Goal: Check status: Check status

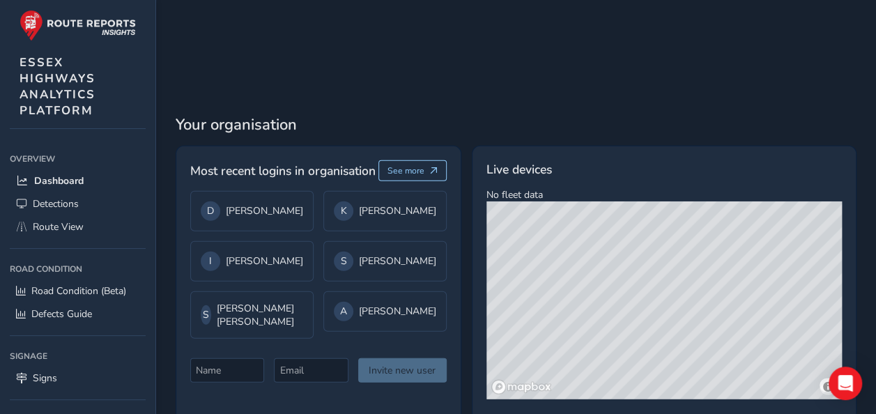
scroll to position [1872, 0]
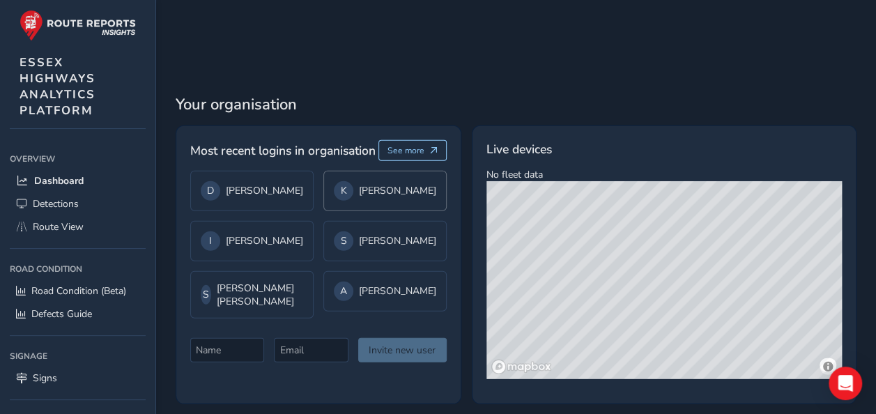
click at [389, 191] on div "K [PERSON_NAME]" at bounding box center [385, 191] width 102 height 20
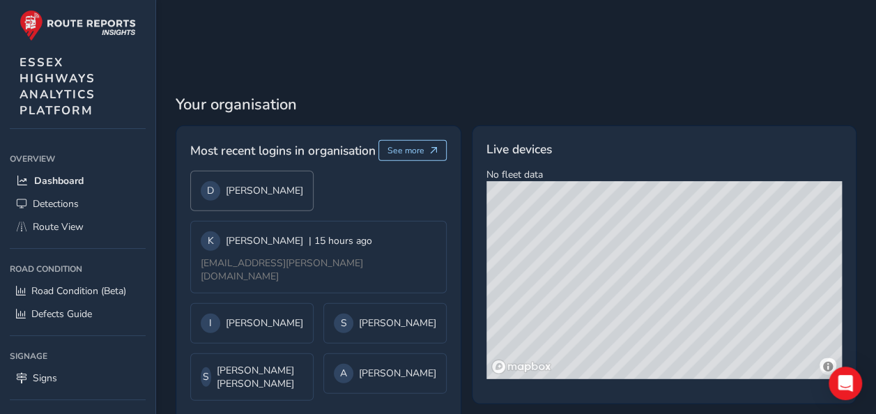
click at [283, 184] on div "D [PERSON_NAME]" at bounding box center [251, 191] width 123 height 40
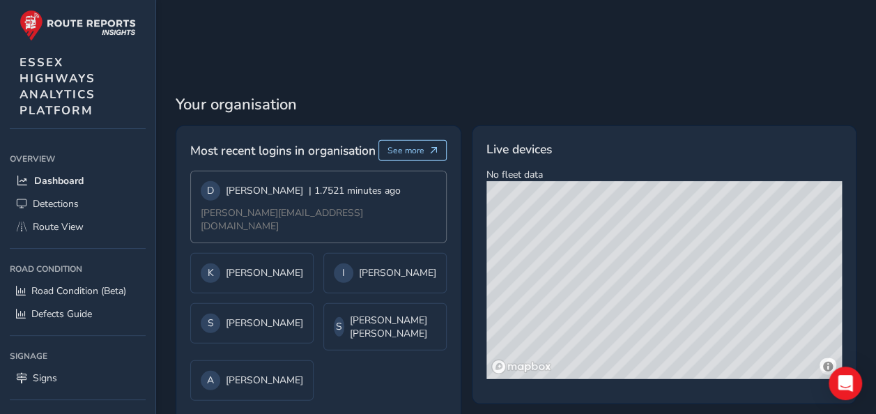
scroll to position [1933, 0]
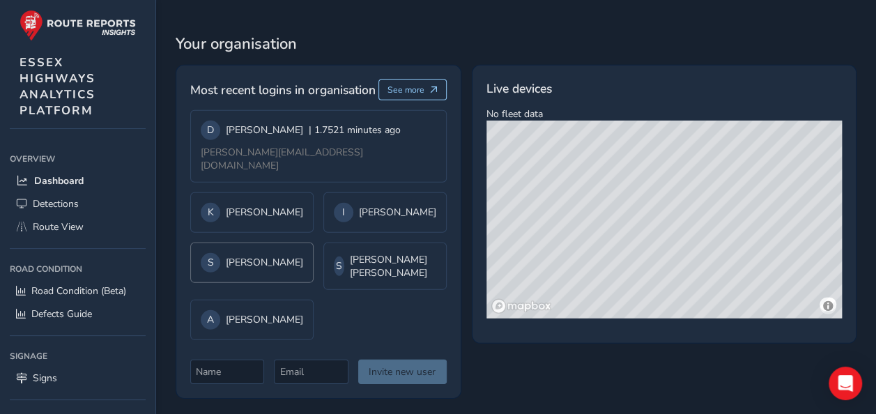
click at [273, 245] on div "S [PERSON_NAME]" at bounding box center [251, 263] width 123 height 40
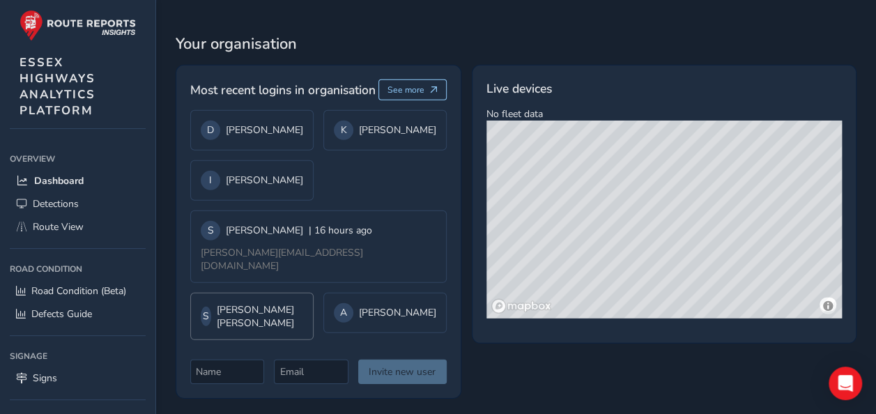
click at [266, 293] on div "S [PERSON_NAME] [PERSON_NAME]" at bounding box center [251, 316] width 123 height 47
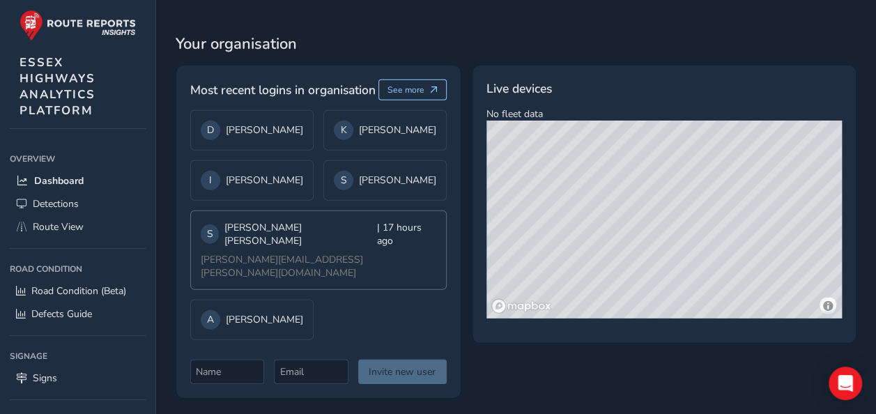
click at [266, 300] on div "A [PERSON_NAME]" at bounding box center [251, 320] width 123 height 40
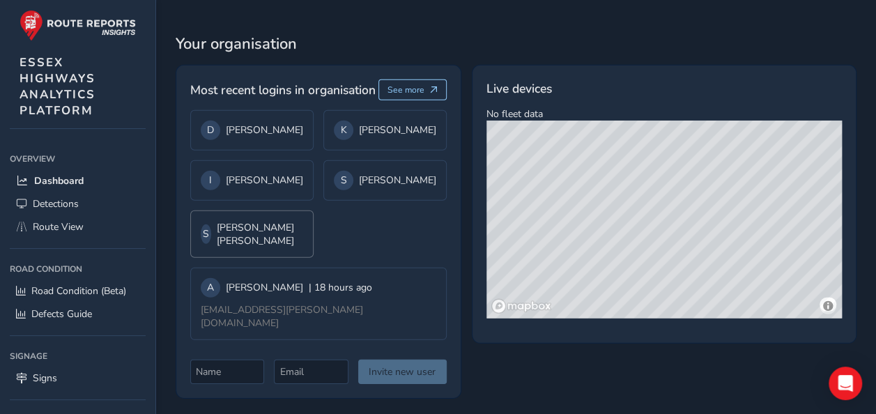
click at [271, 238] on div "S [PERSON_NAME] [PERSON_NAME]" at bounding box center [252, 234] width 102 height 26
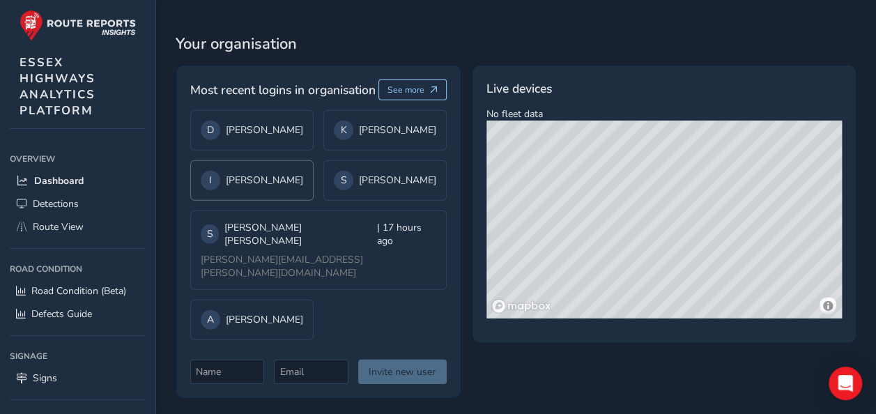
click at [274, 190] on div "I [PERSON_NAME]" at bounding box center [252, 181] width 102 height 20
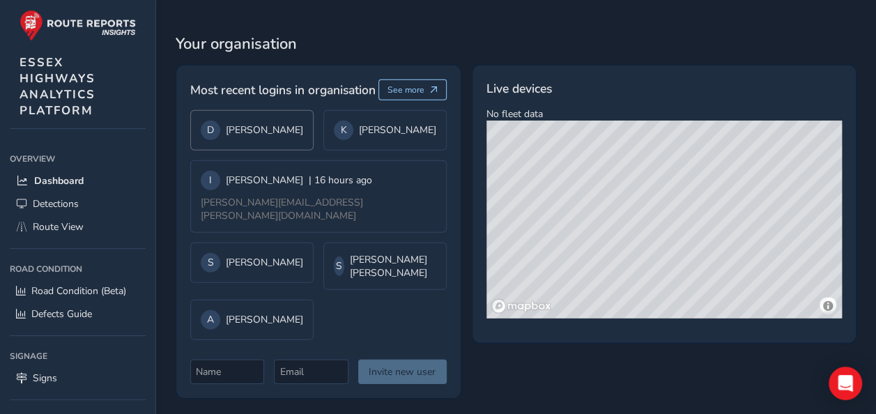
click at [278, 151] on div "D [PERSON_NAME]" at bounding box center [251, 130] width 123 height 40
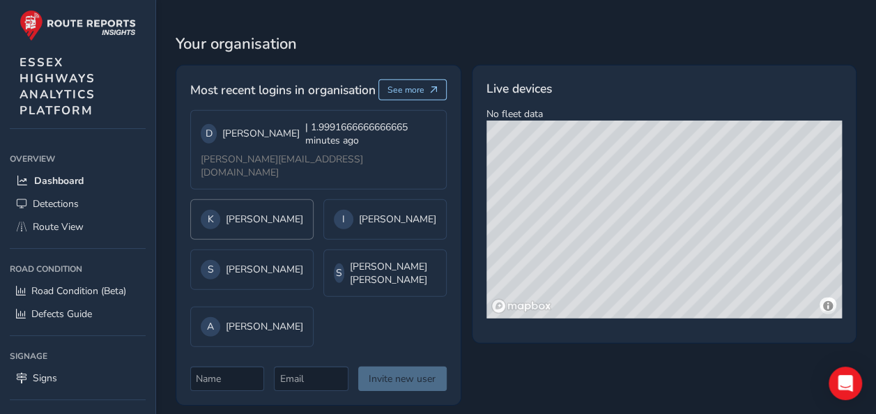
click at [296, 199] on div "K [PERSON_NAME]" at bounding box center [251, 219] width 123 height 40
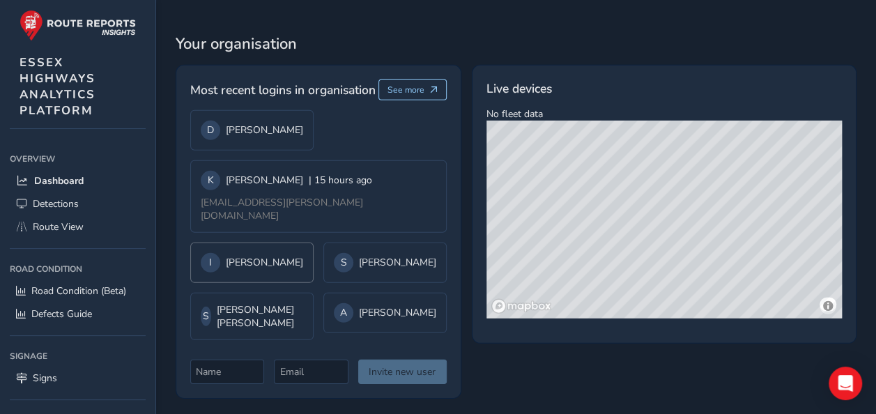
click at [286, 243] on div "I [PERSON_NAME]" at bounding box center [251, 263] width 123 height 40
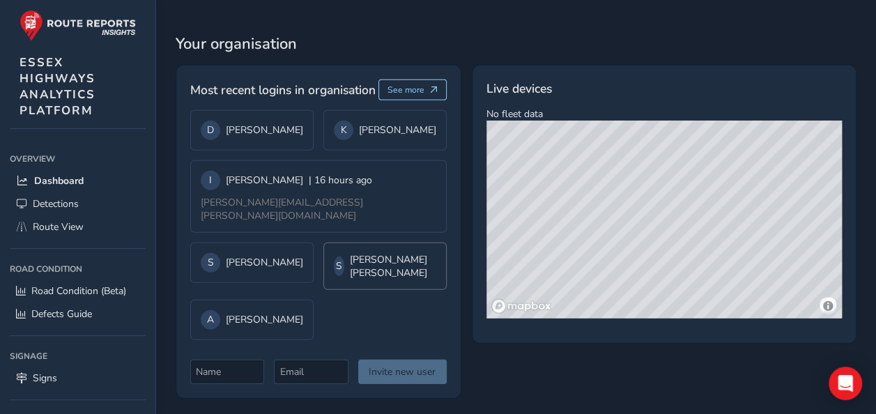
click at [343, 257] on div "S" at bounding box center [339, 267] width 10 height 20
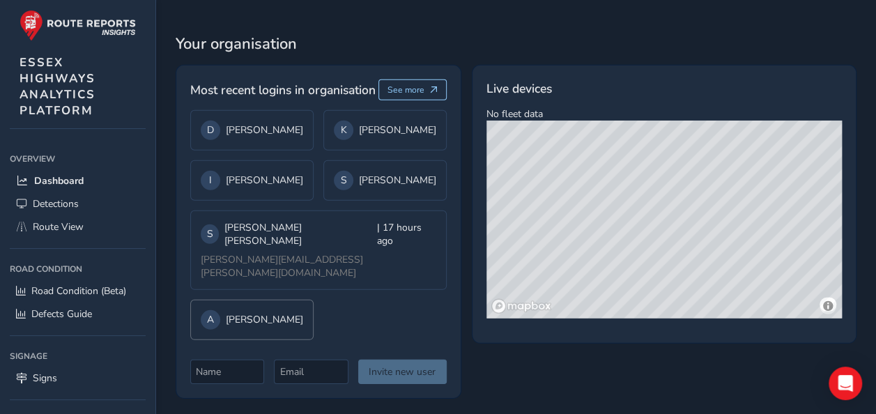
click at [290, 300] on div "A [PERSON_NAME]" at bounding box center [251, 320] width 123 height 40
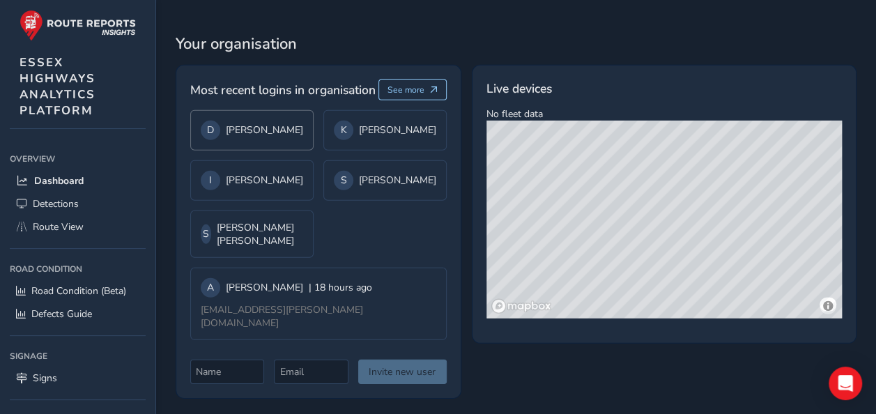
drag, startPoint x: 282, startPoint y: 146, endPoint x: 276, endPoint y: 141, distance: 7.9
click at [276, 140] on div "D [PERSON_NAME]" at bounding box center [252, 131] width 102 height 20
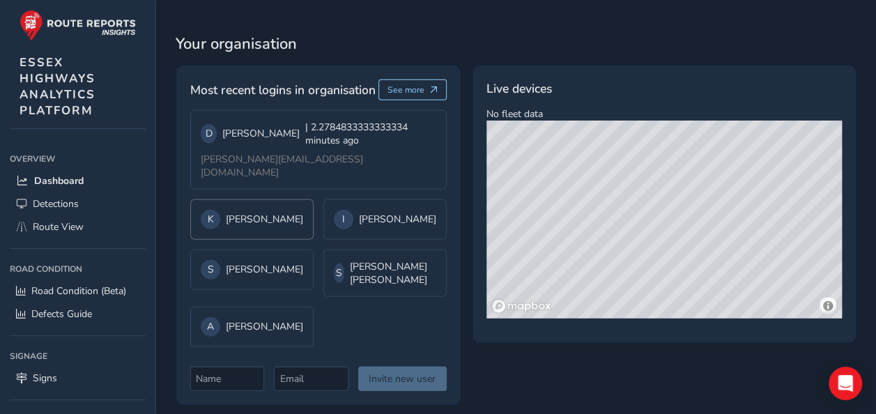
click at [291, 199] on div "K [PERSON_NAME]" at bounding box center [251, 219] width 123 height 40
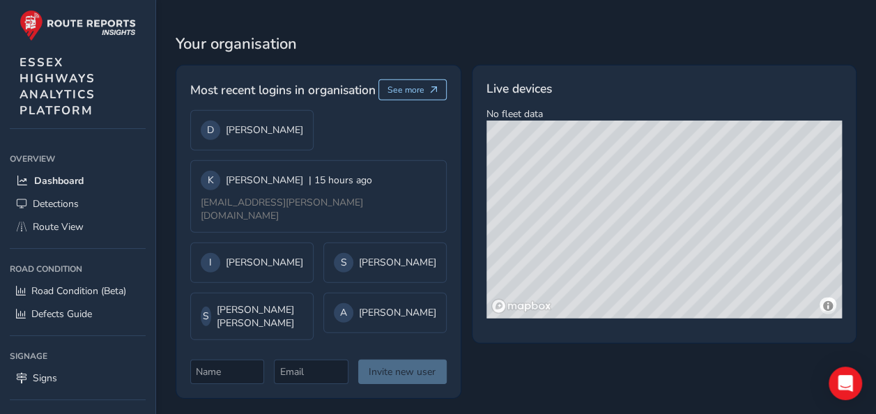
click at [291, 231] on div "D [PERSON_NAME] K [PERSON_NAME] | 15 hours ago [EMAIL_ADDRESS][PERSON_NAME][DOM…" at bounding box center [318, 225] width 257 height 230
click at [290, 243] on div "I [PERSON_NAME]" at bounding box center [251, 263] width 123 height 40
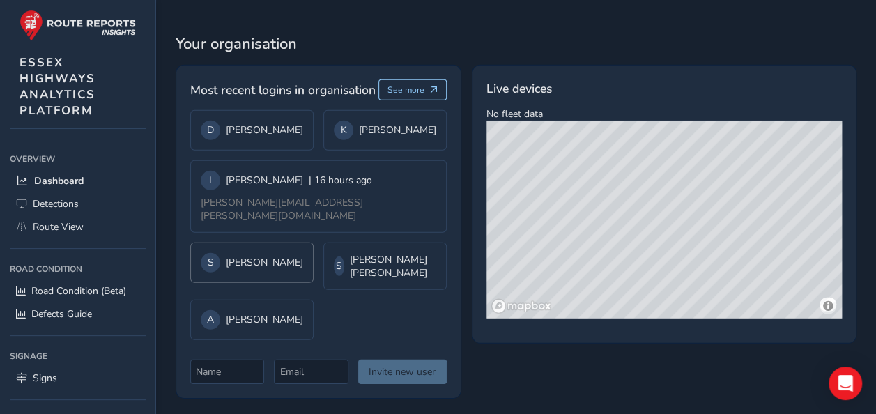
click at [298, 243] on div "S [PERSON_NAME]" at bounding box center [251, 263] width 123 height 40
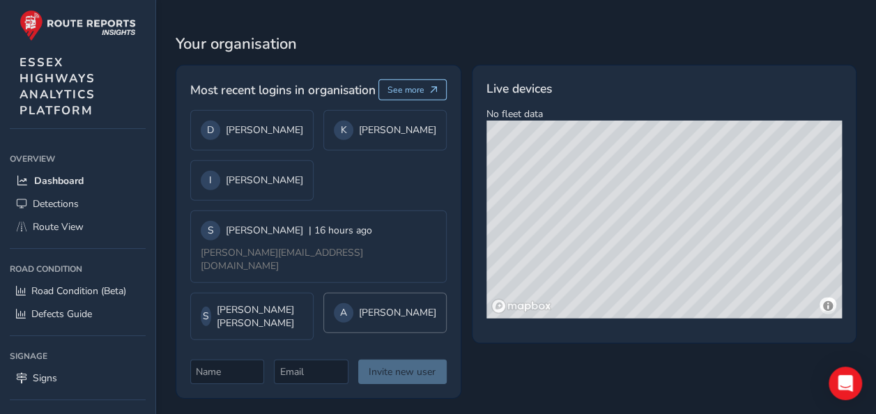
click at [343, 293] on div "A [PERSON_NAME]" at bounding box center [385, 313] width 123 height 40
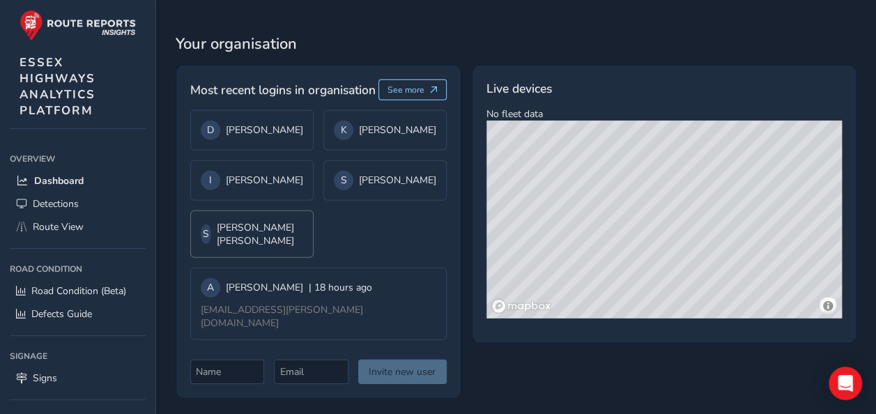
click at [278, 243] on div "S [PERSON_NAME] [PERSON_NAME]" at bounding box center [252, 234] width 102 height 26
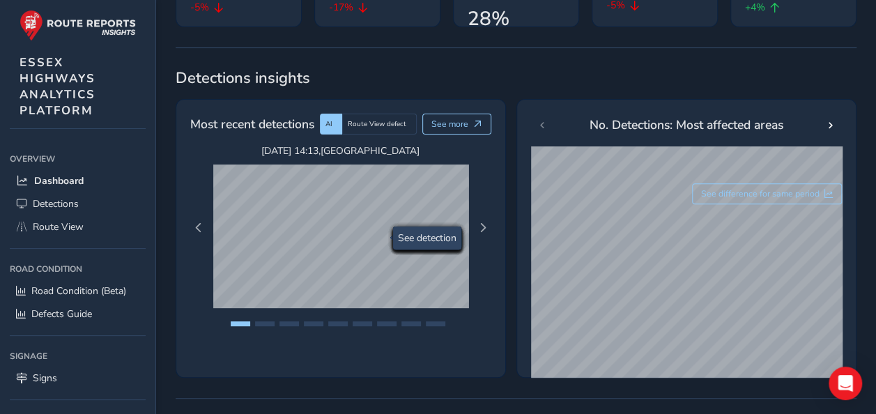
scroll to position [120, 0]
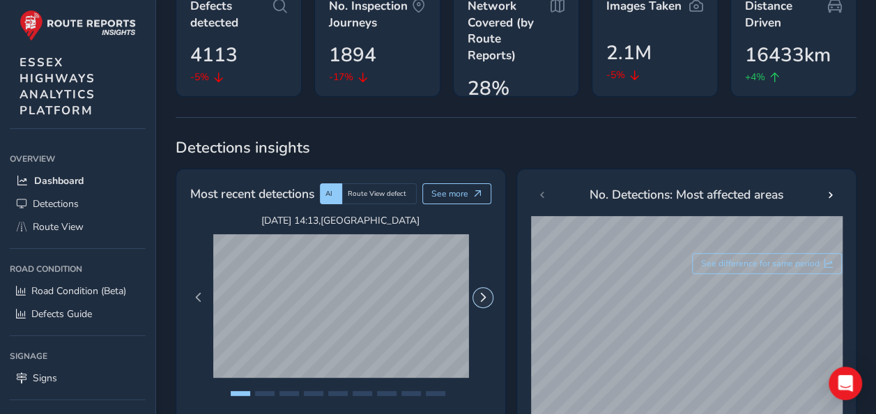
click at [480, 294] on span "Next Page" at bounding box center [483, 298] width 10 height 10
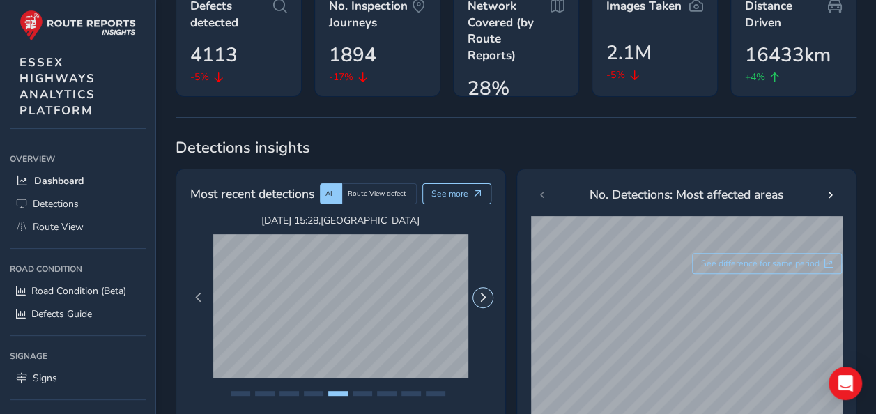
click at [479, 294] on span "Next Page" at bounding box center [483, 298] width 10 height 10
click at [478, 293] on span "Next Page" at bounding box center [483, 298] width 10 height 10
click at [208, 290] on div "[DATE] 14:13 , [GEOGRAPHIC_DATA] [DATE] 15:43 , A130 NEW BYPASS [DATE] 15:39 , …" at bounding box center [341, 297] width 314 height 167
click at [202, 291] on button "Previous Page" at bounding box center [199, 298] width 20 height 20
click at [481, 297] on span "Next Page" at bounding box center [483, 298] width 10 height 10
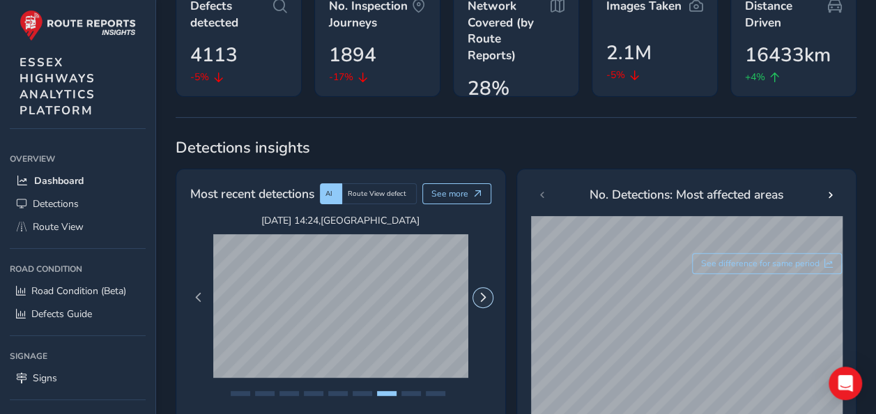
click at [481, 297] on span "Next Page" at bounding box center [483, 298] width 10 height 10
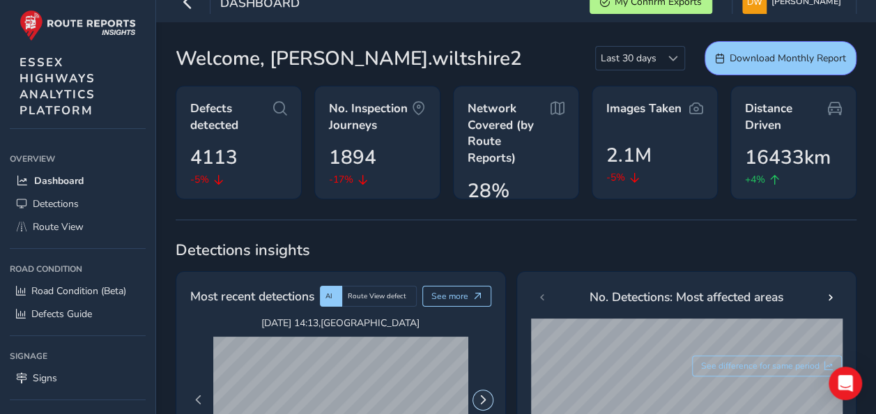
scroll to position [0, 0]
